Goal: Information Seeking & Learning: Find specific fact

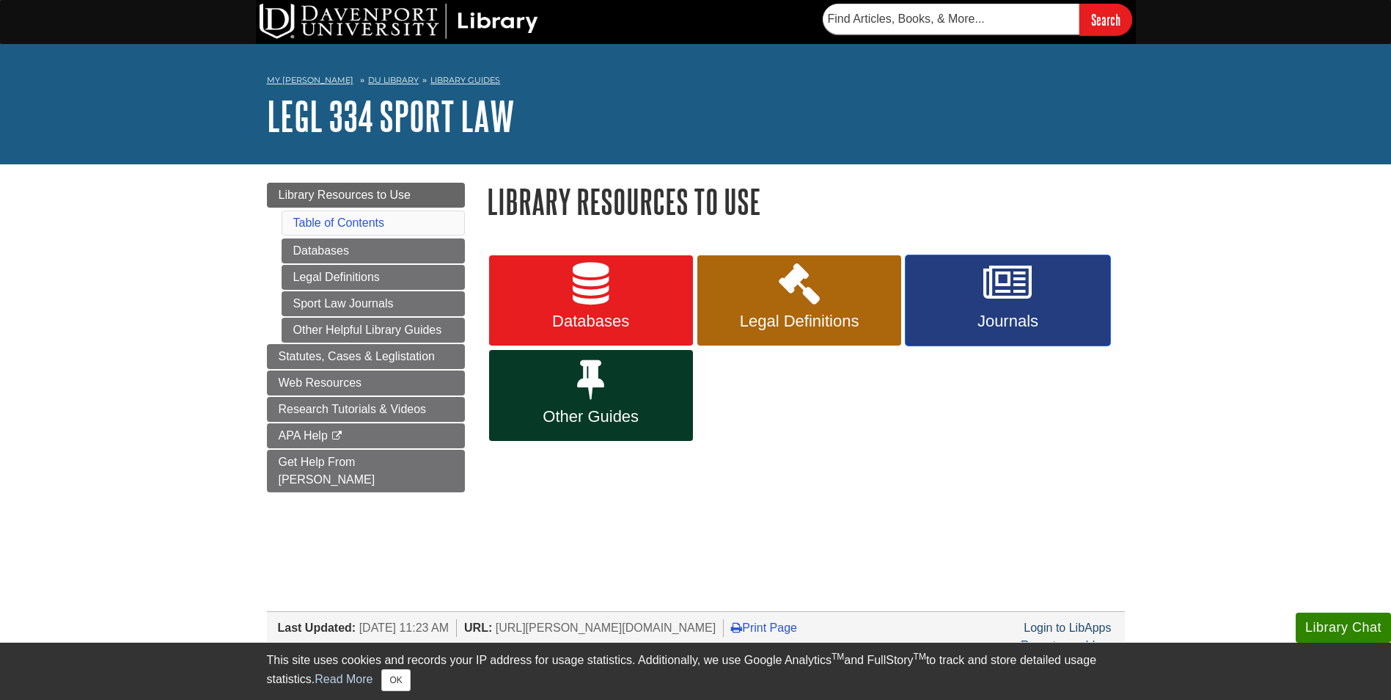
click at [948, 324] on span "Journals" at bounding box center [1008, 321] width 182 height 19
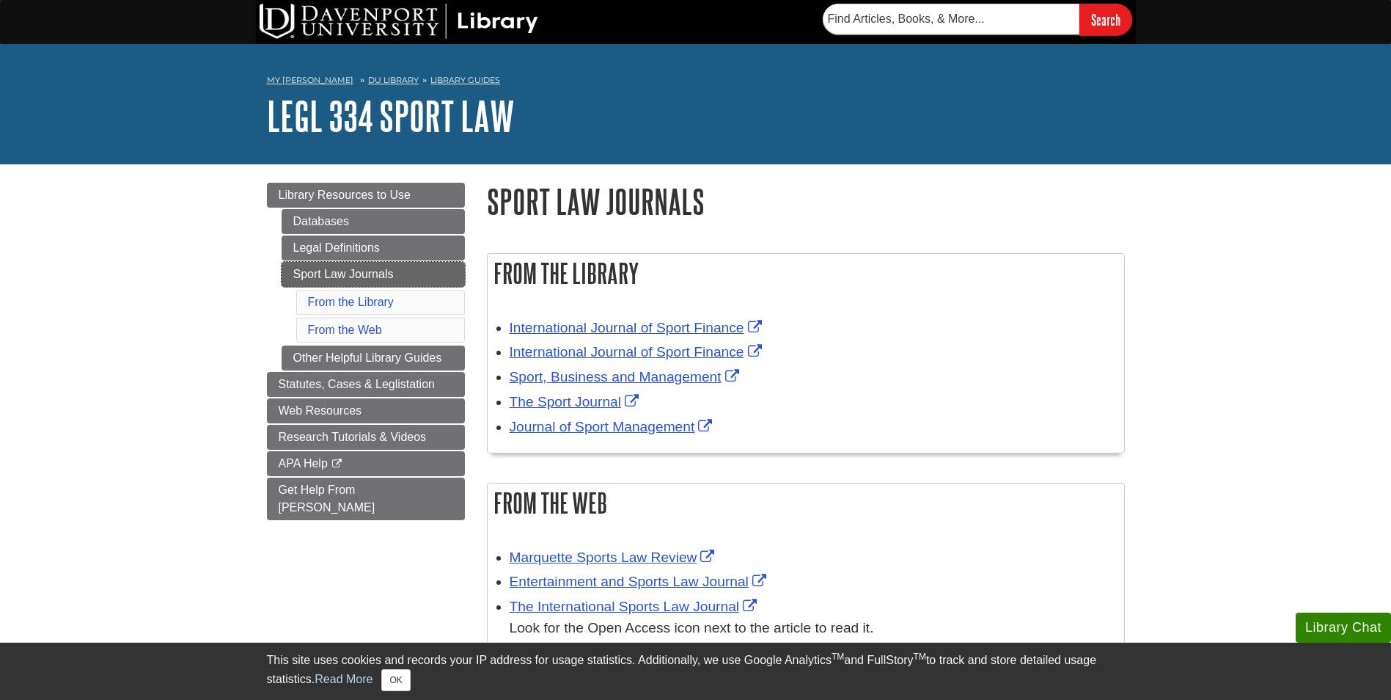
click at [370, 277] on link "Sport Law Journals" at bounding box center [373, 274] width 183 height 25
click at [379, 267] on link "Sport Law Journals" at bounding box center [373, 274] width 183 height 25
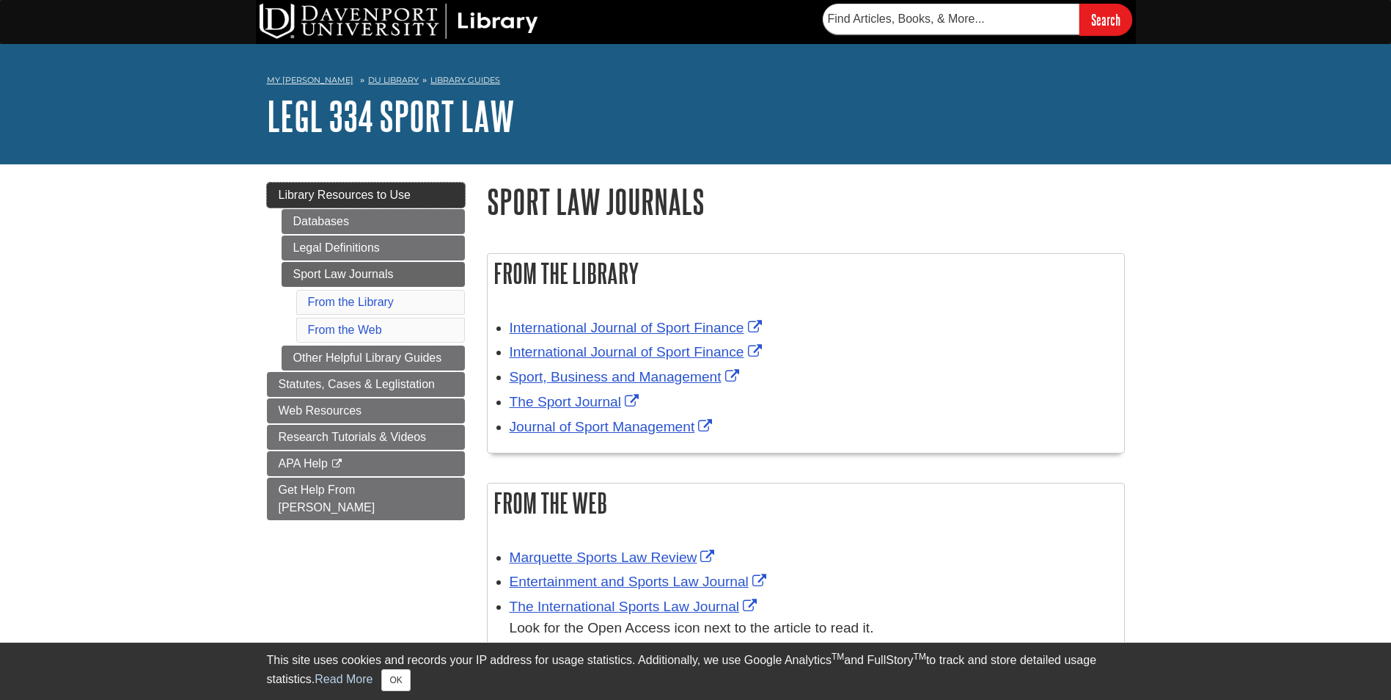
click at [399, 188] on span "Library Resources to Use" at bounding box center [345, 194] width 133 height 12
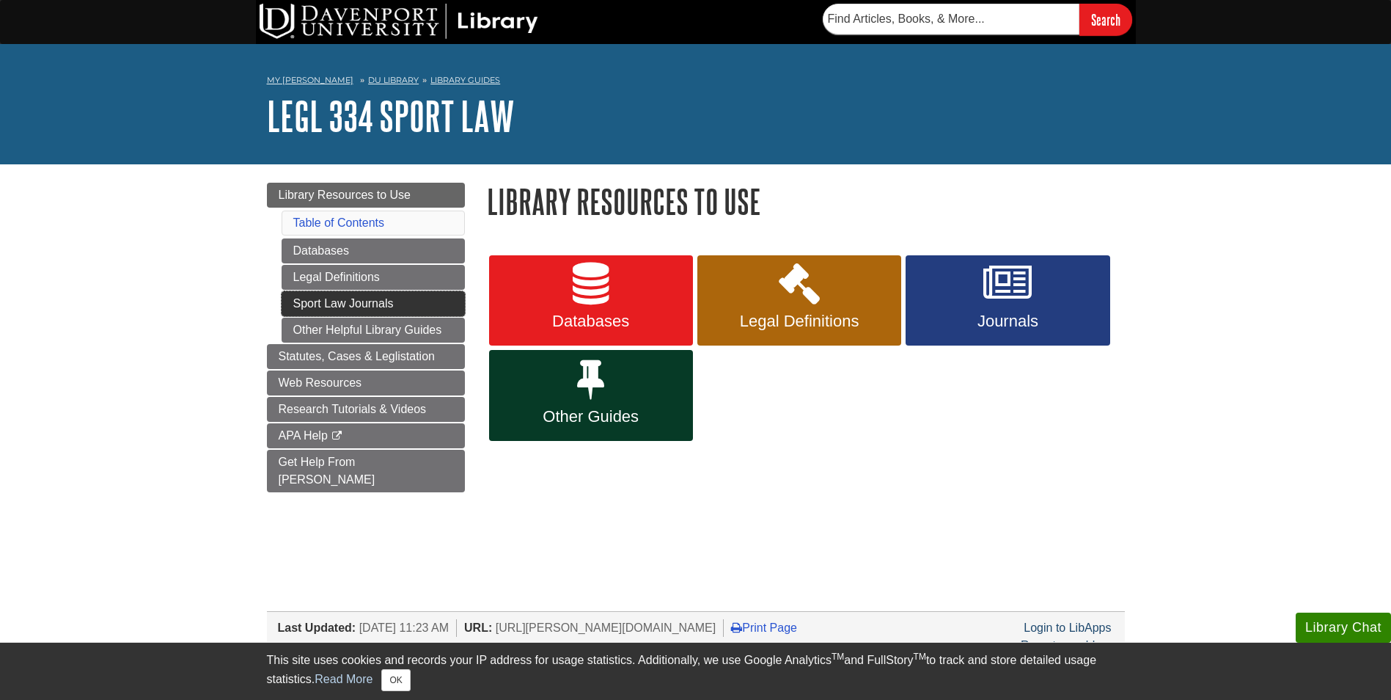
click at [415, 306] on link "Sport Law Journals" at bounding box center [373, 303] width 183 height 25
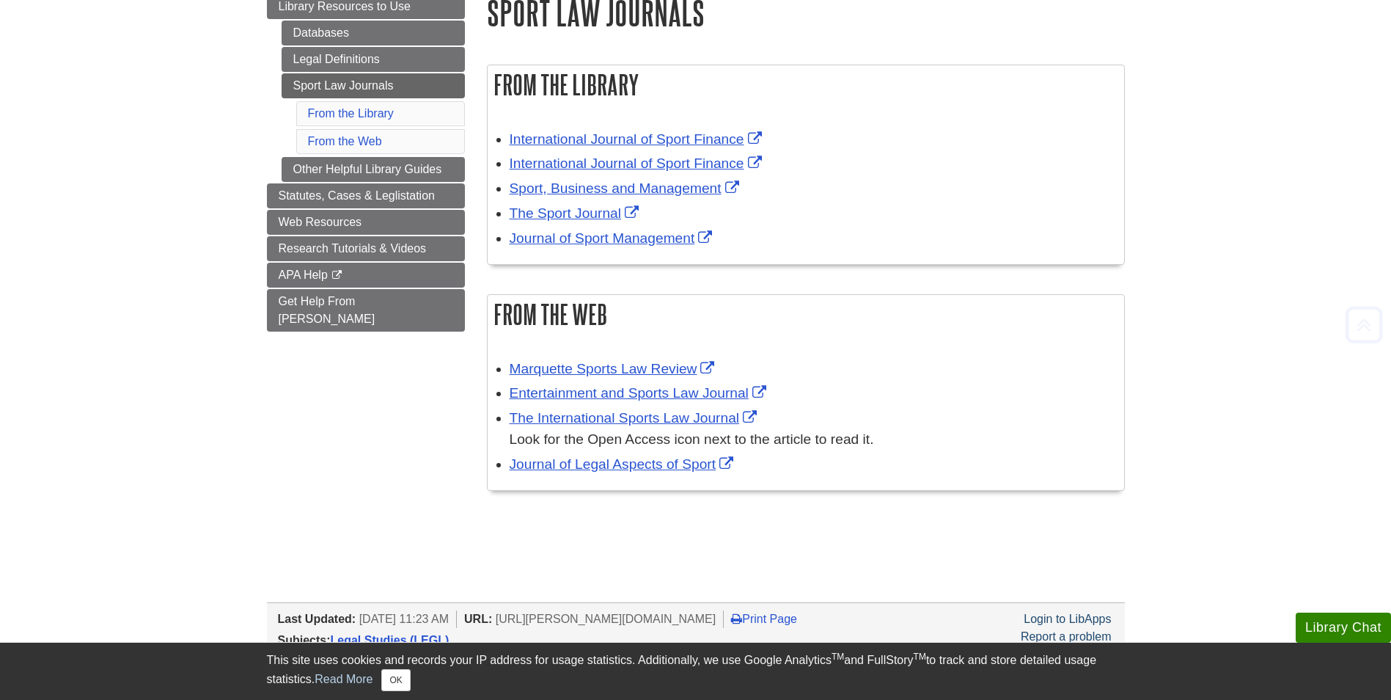
scroll to position [220, 0]
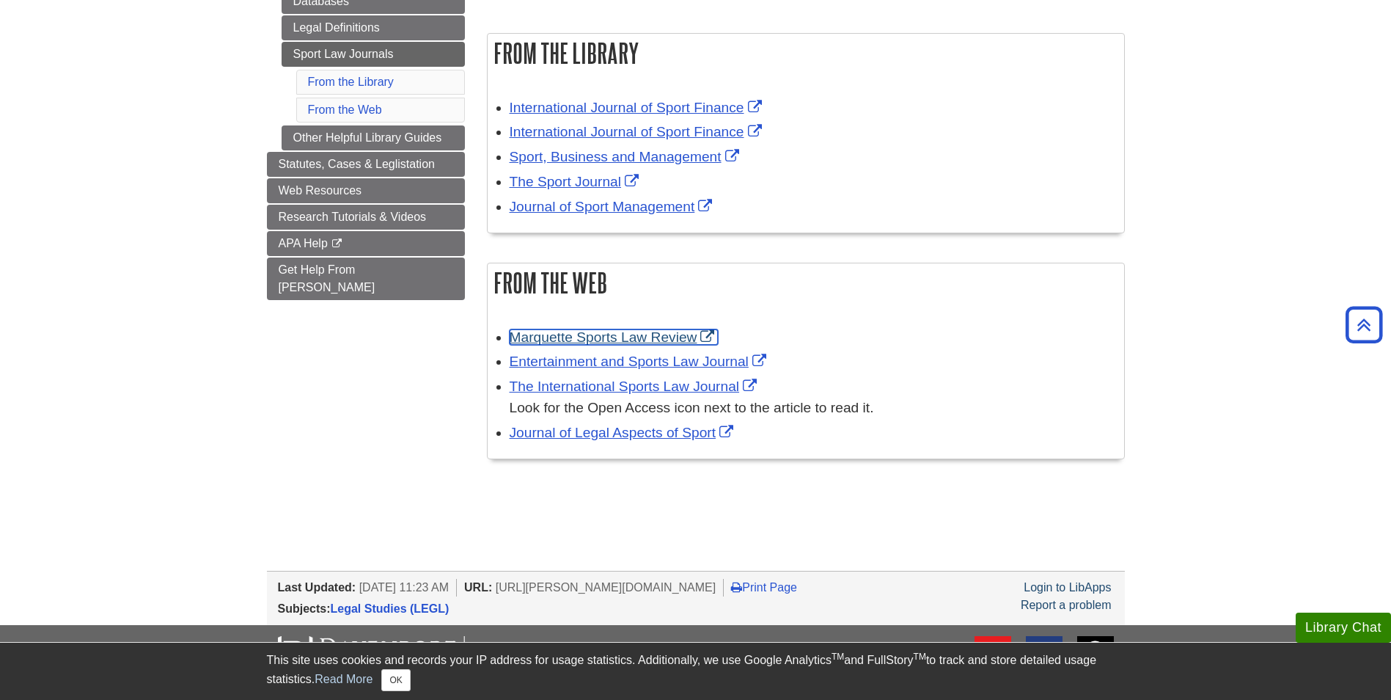
click at [651, 336] on link "Marquette Sports Law Review" at bounding box center [614, 336] width 209 height 15
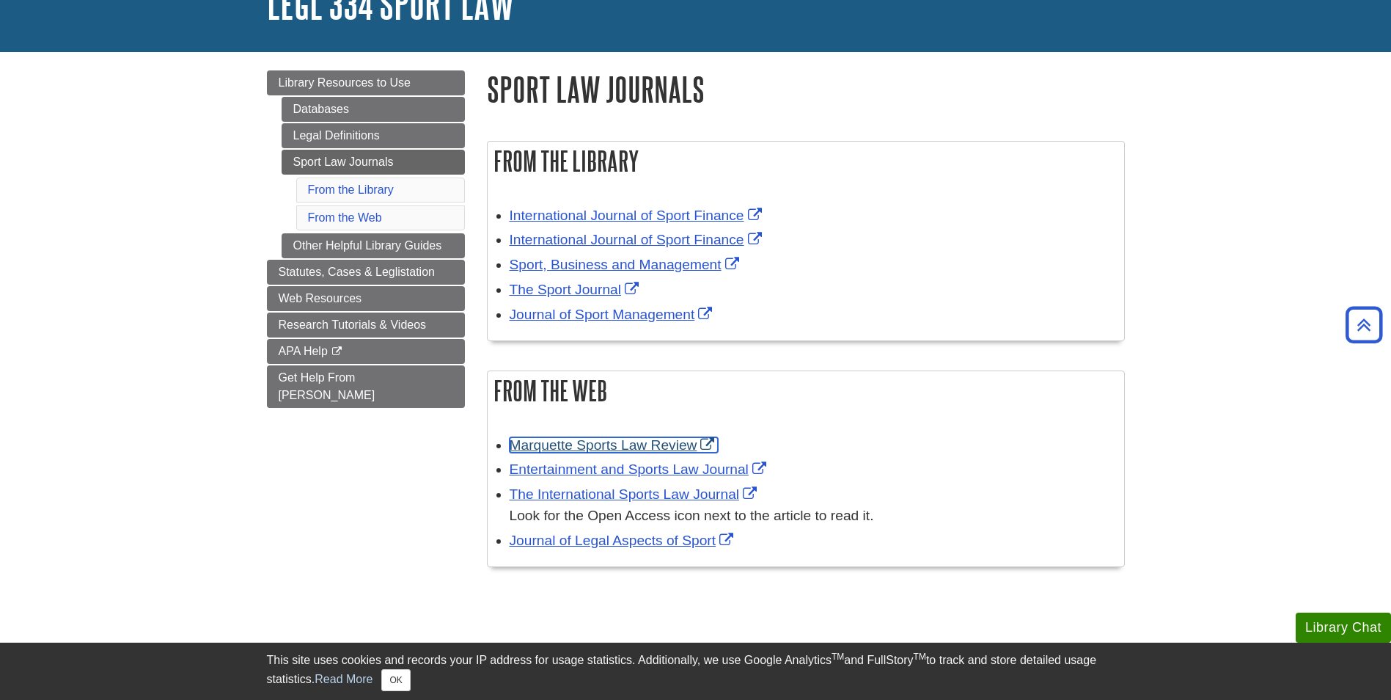
scroll to position [0, 0]
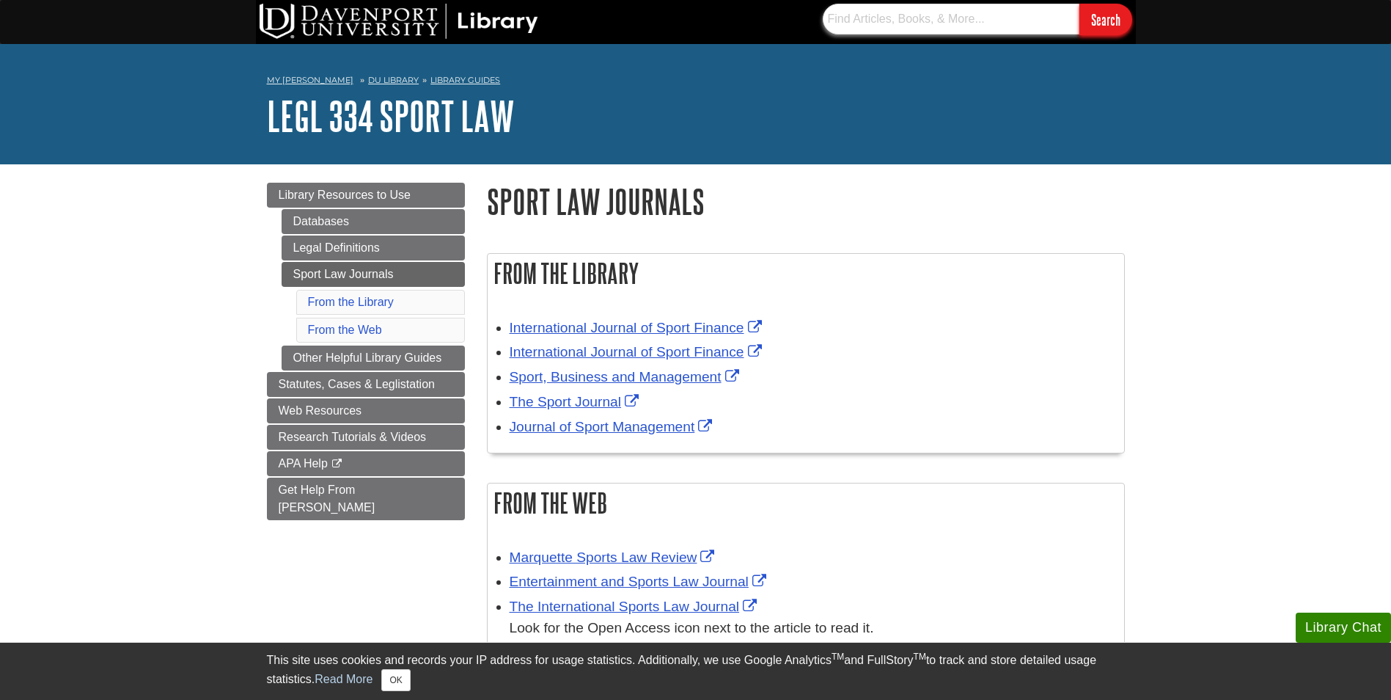
click at [875, 12] on input "text" at bounding box center [951, 19] width 257 height 31
paste input "Sport Law, A Managerial Approach, 4th Edition, Routledge"
type input "Sport Law, A Managerial Approach, 4th Edition, Routledge"
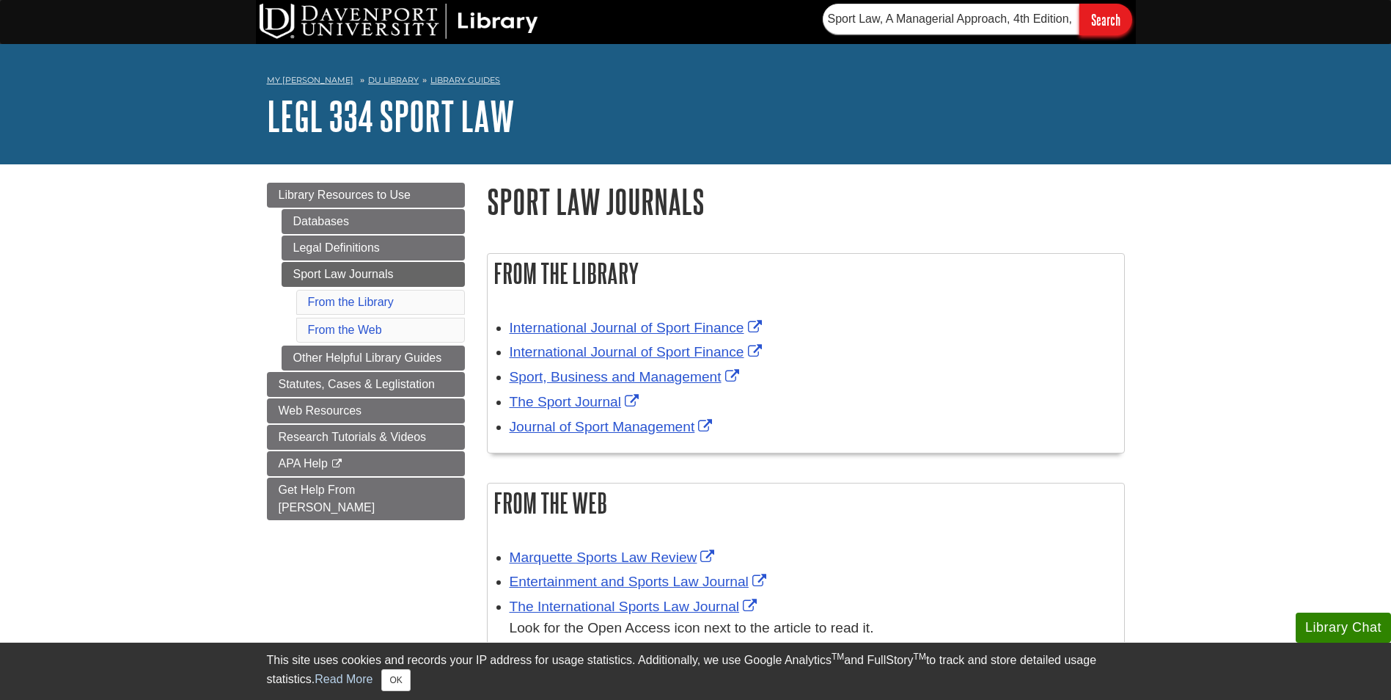
click at [1095, 25] on input "Search" at bounding box center [1105, 20] width 53 height 32
